Goal: Task Accomplishment & Management: Manage account settings

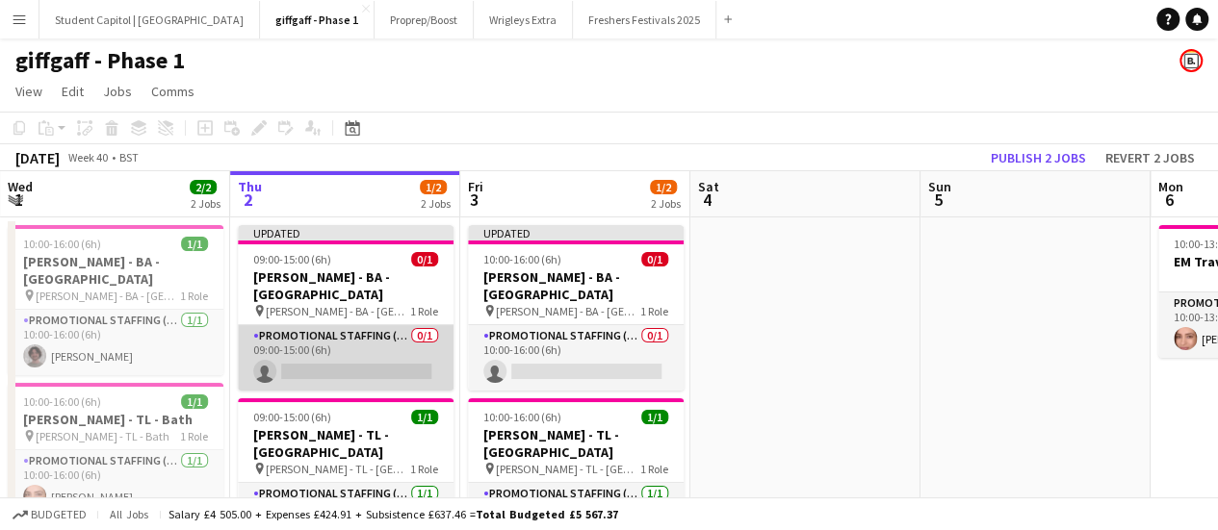
click at [342, 360] on app-card-role "Promotional Staffing (Brand Ambassadors) 0/1 09:00-15:00 (6h) single-neutral-ac…" at bounding box center [346, 357] width 216 height 65
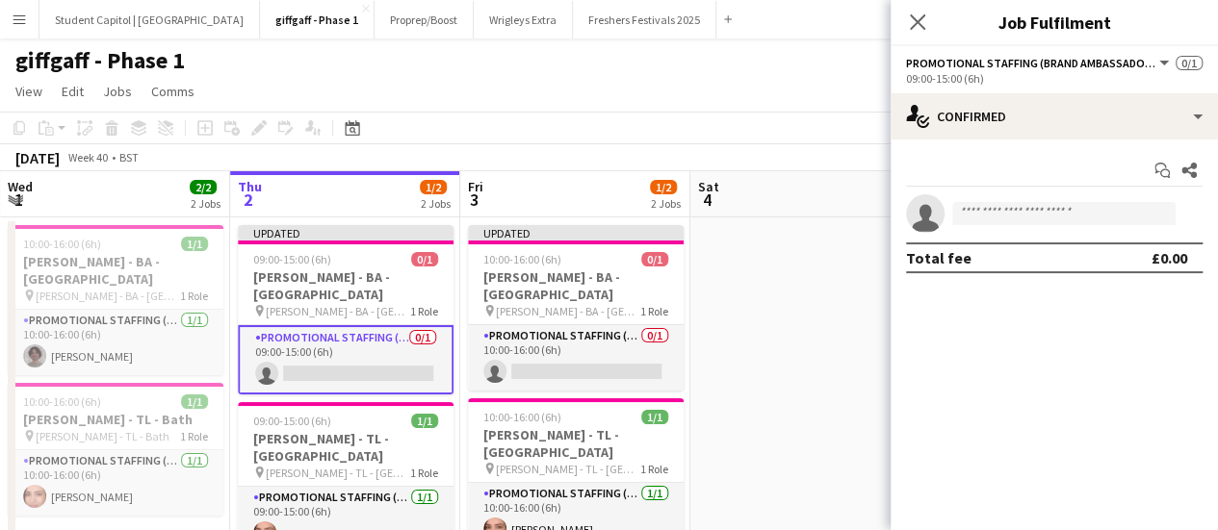
click at [342, 360] on app-card-role "Promotional Staffing (Brand Ambassadors) 0/1 09:00-15:00 (6h) single-neutral-ac…" at bounding box center [346, 359] width 216 height 69
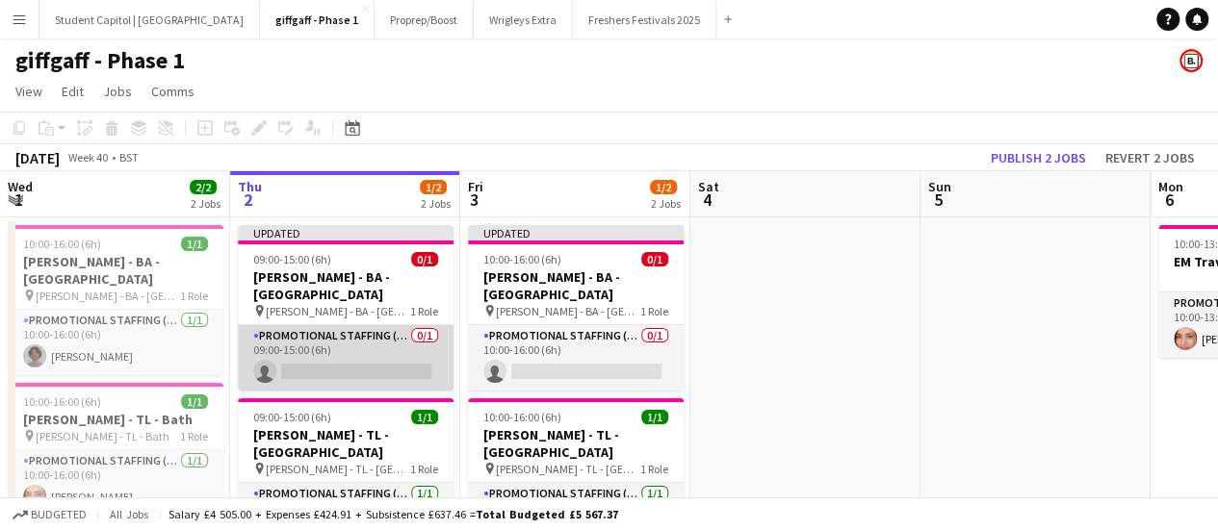
click at [342, 360] on app-card-role "Promotional Staffing (Brand Ambassadors) 0/1 09:00-15:00 (6h) single-neutral-ac…" at bounding box center [346, 357] width 216 height 65
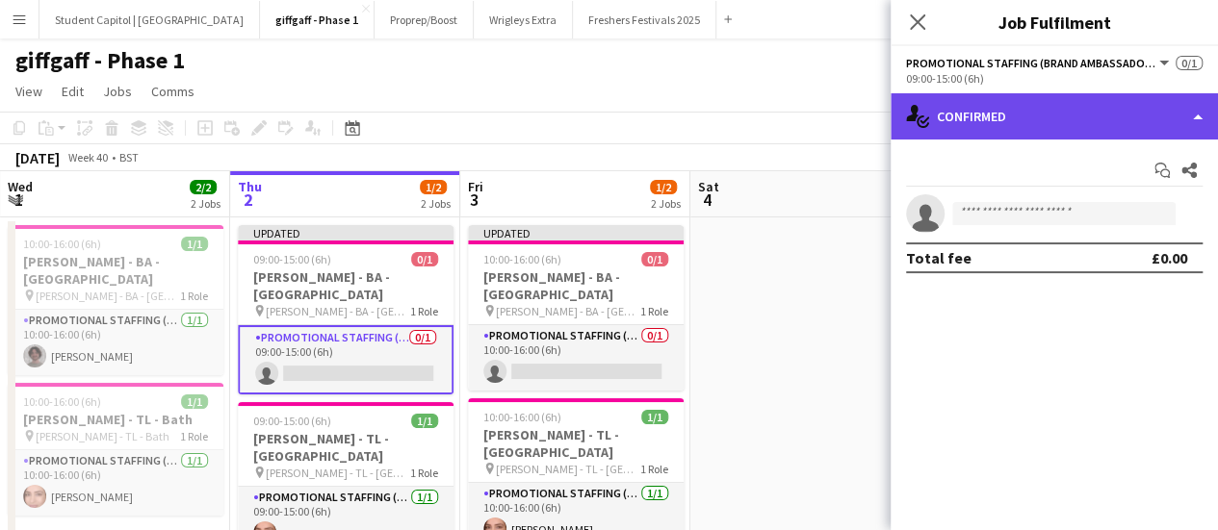
click at [993, 137] on div "single-neutral-actions-check-2 Confirmed" at bounding box center [1053, 116] width 327 height 46
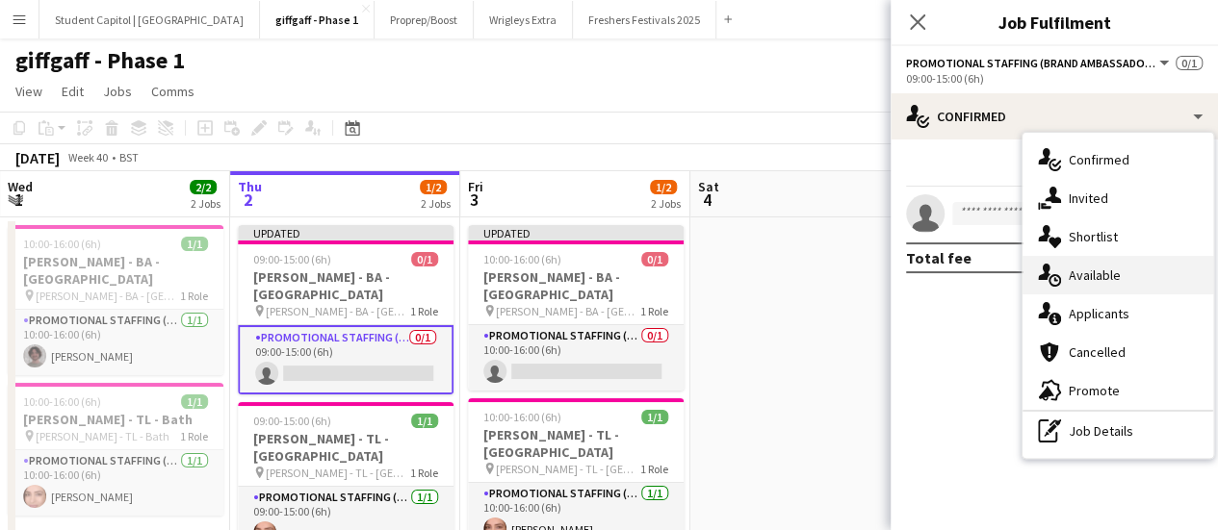
click at [1087, 286] on div "single-neutral-actions-upload Available" at bounding box center [1117, 275] width 191 height 39
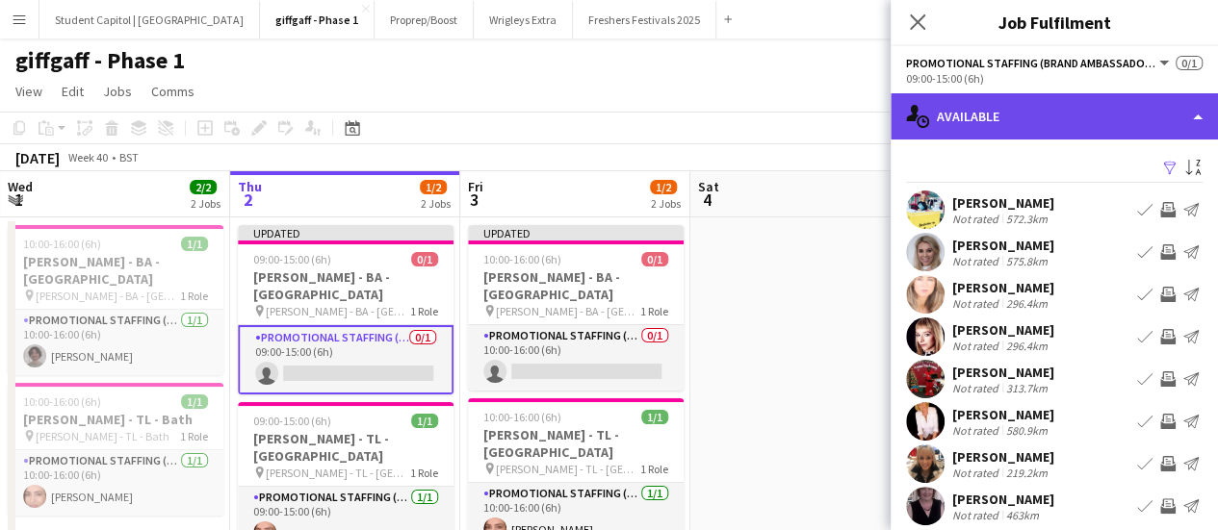
click at [983, 99] on div "single-neutral-actions-upload Available" at bounding box center [1053, 116] width 327 height 46
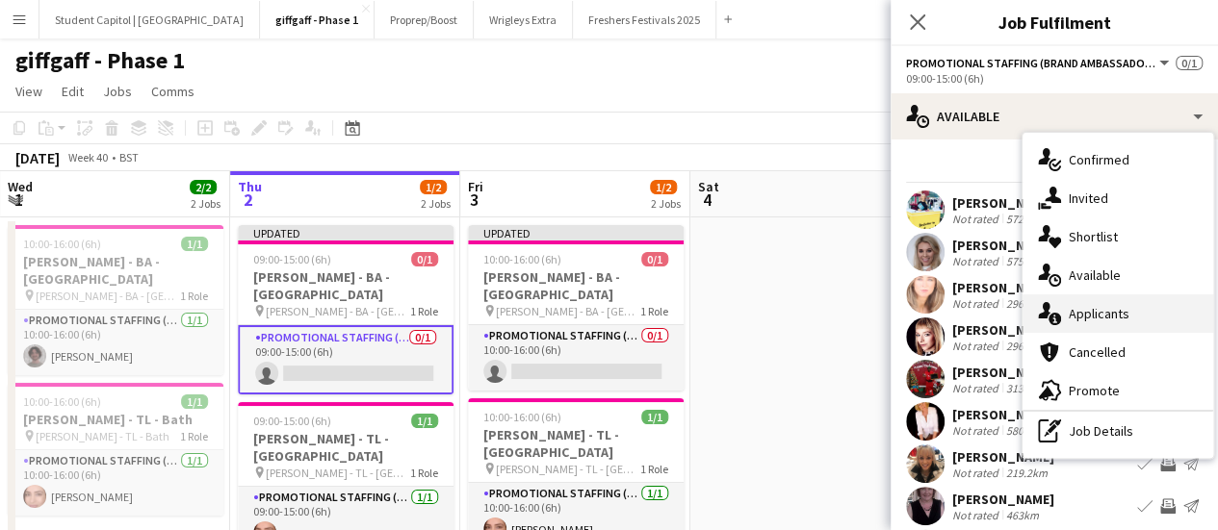
click at [1085, 318] on span "Applicants" at bounding box center [1098, 313] width 61 height 17
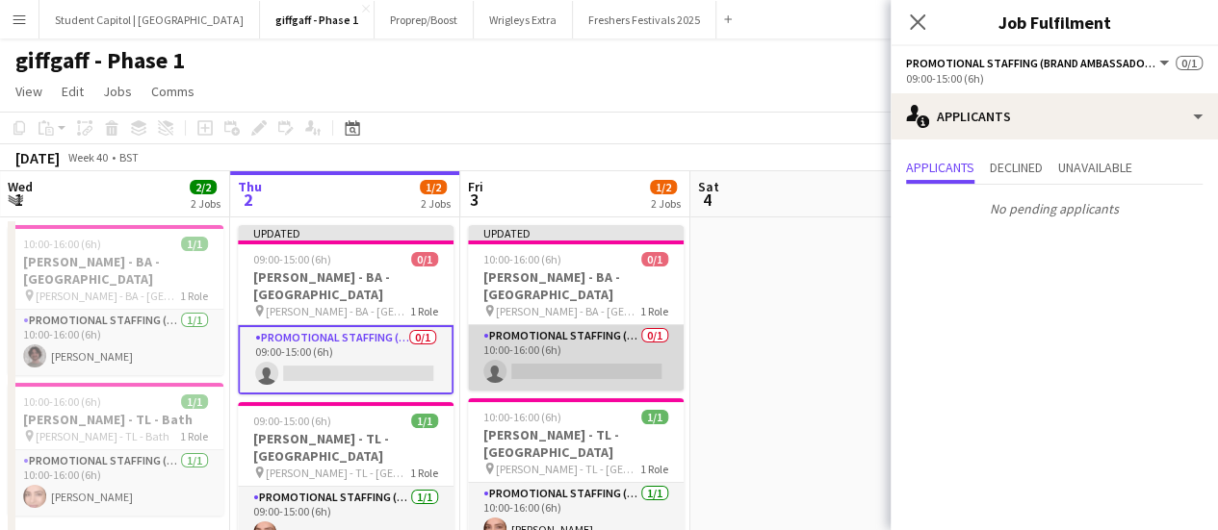
click at [516, 326] on app-card-role "Promotional Staffing (Brand Ambassadors) 0/1 10:00-16:00 (6h) single-neutral-ac…" at bounding box center [576, 357] width 216 height 65
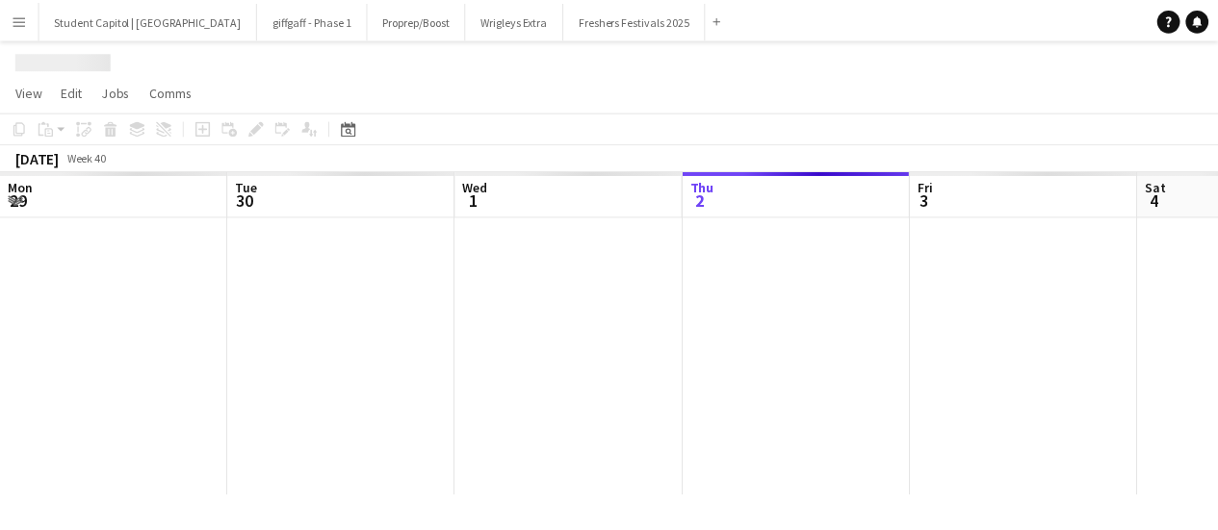
scroll to position [0, 460]
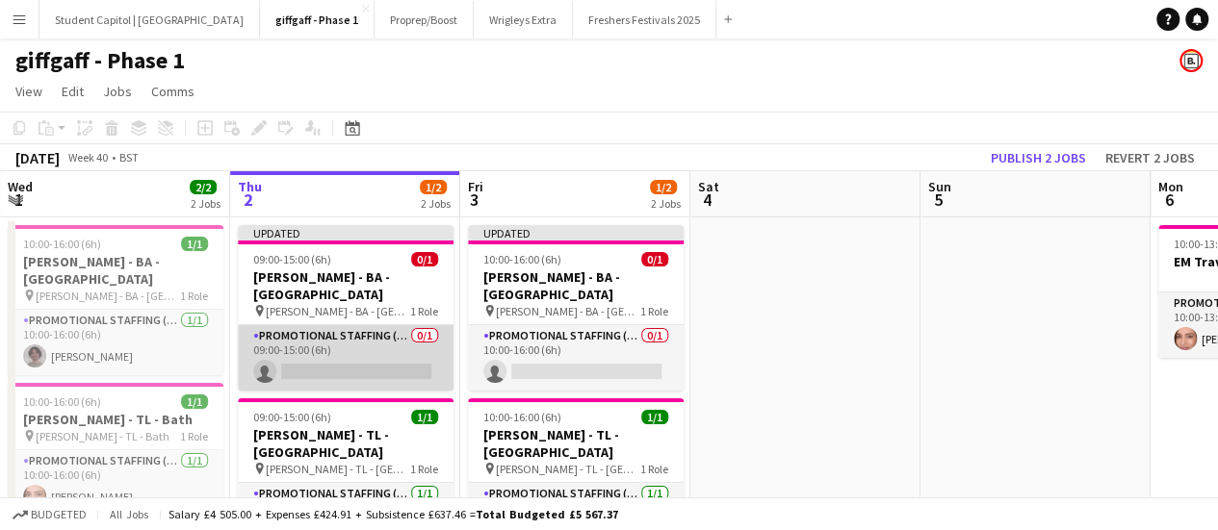
click at [318, 341] on app-card-role "Promotional Staffing (Brand Ambassadors) 0/1 09:00-15:00 (6h) single-neutral-ac…" at bounding box center [346, 357] width 216 height 65
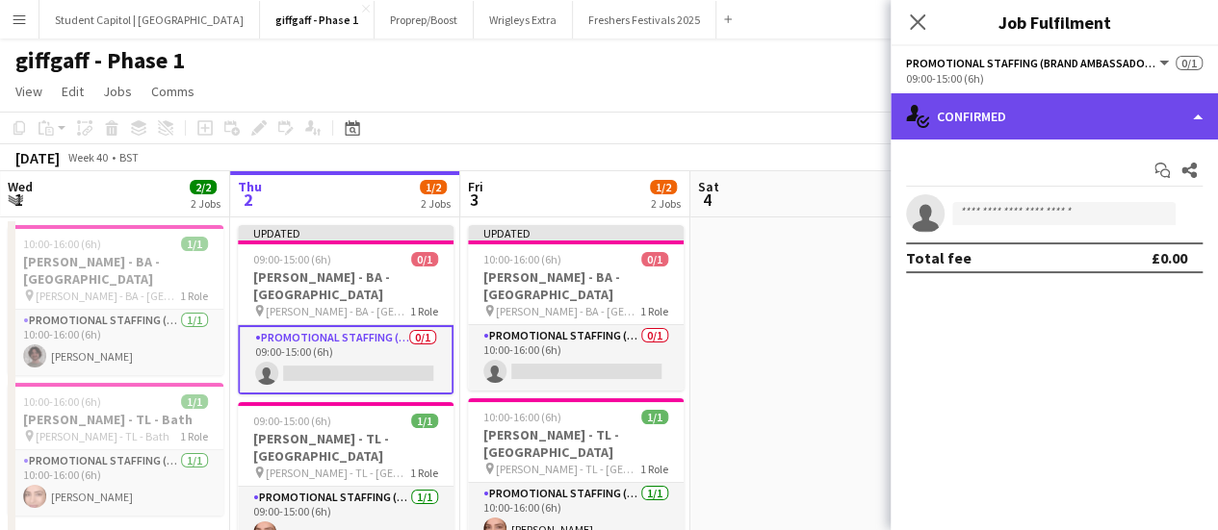
click at [939, 133] on div "single-neutral-actions-check-2 Confirmed" at bounding box center [1053, 116] width 327 height 46
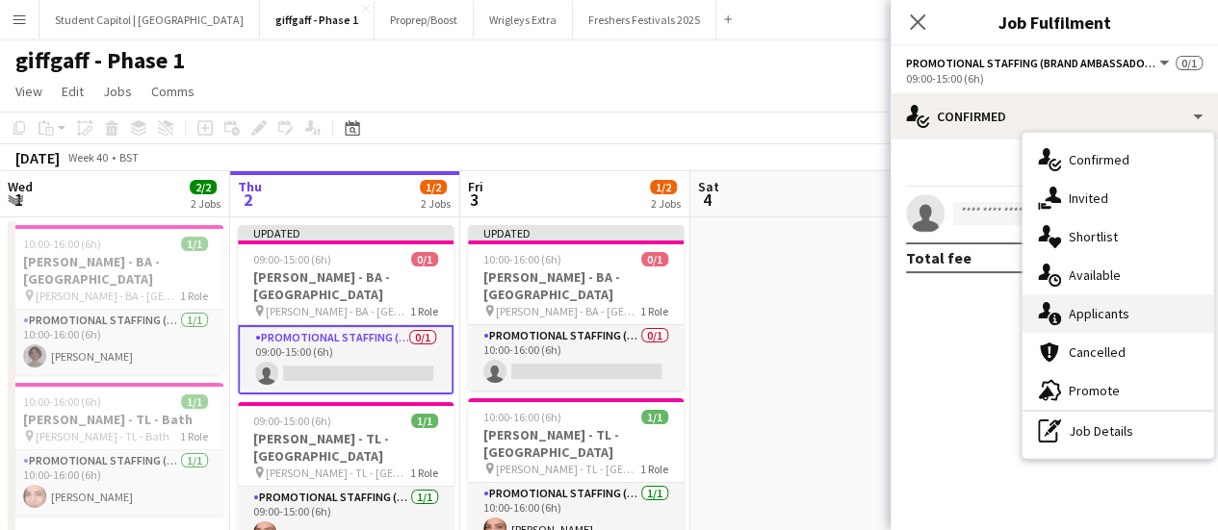
click at [1088, 319] on span "Applicants" at bounding box center [1098, 313] width 61 height 17
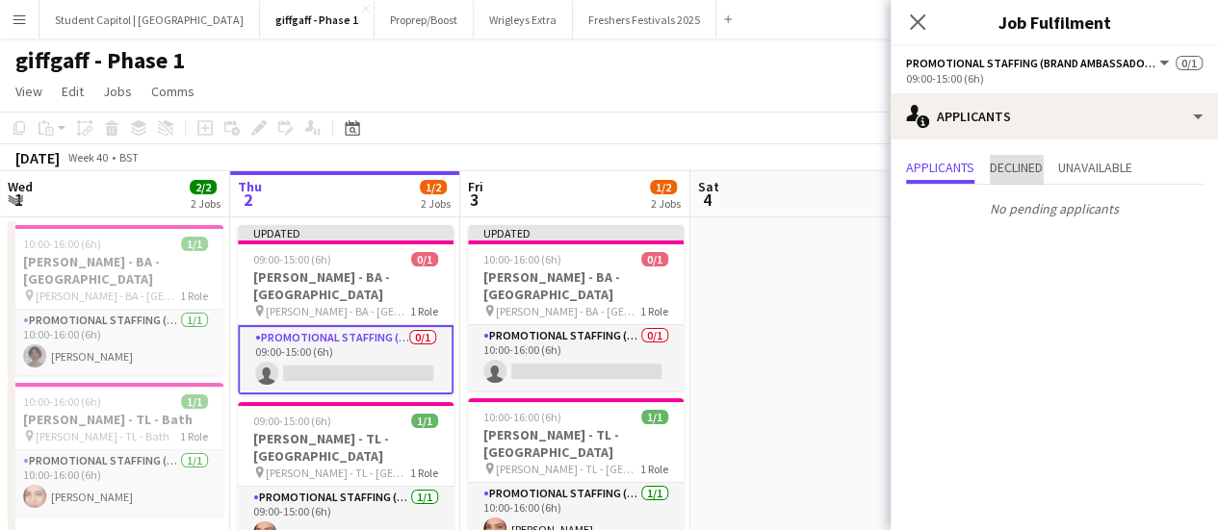
click at [1039, 167] on span "Declined" at bounding box center [1016, 167] width 53 height 13
click at [945, 161] on span "Applicants" at bounding box center [940, 167] width 68 height 13
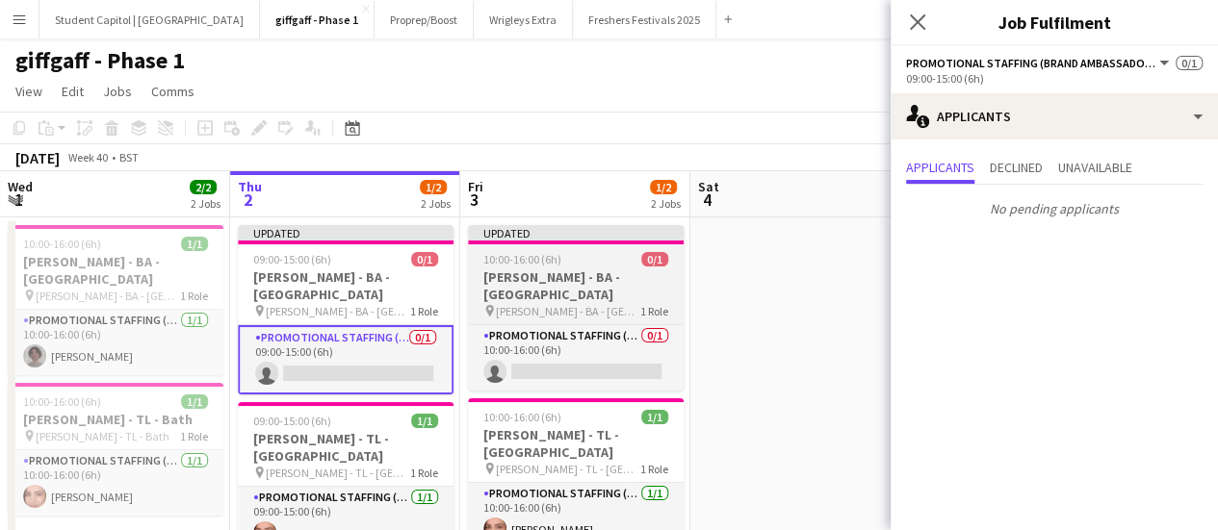
click at [587, 267] on app-job-card "Updated 10:00-16:00 (6h) 0/1 Giff Gaff - BA - Plymouth pin Giff Gaff - BA - Ply…" at bounding box center [576, 308] width 216 height 166
